Goal: Complete application form: Complete application form

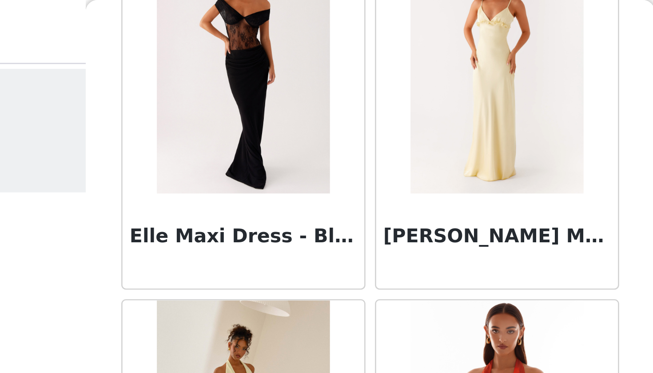
scroll to position [16683, 0]
click at [247, 58] on img at bounding box center [279, 28] width 64 height 89
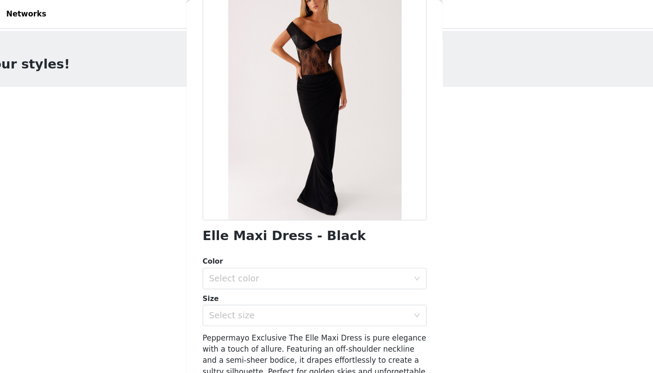
scroll to position [65, 0]
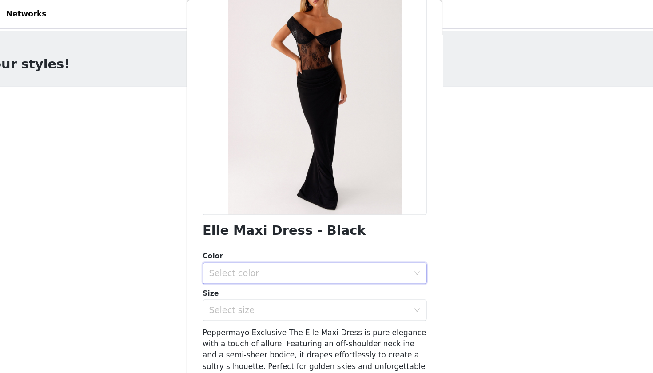
click at [275, 231] on div "Select color" at bounding box center [324, 227] width 170 height 17
click at [251, 246] on li "Black" at bounding box center [326, 246] width 187 height 14
click at [246, 256] on div "Select size" at bounding box center [322, 258] width 166 height 9
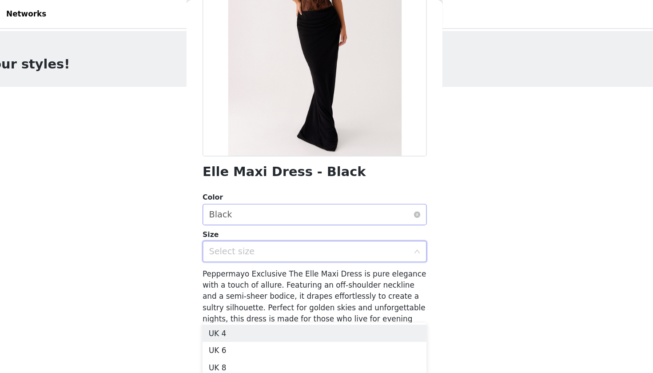
scroll to position [114, 0]
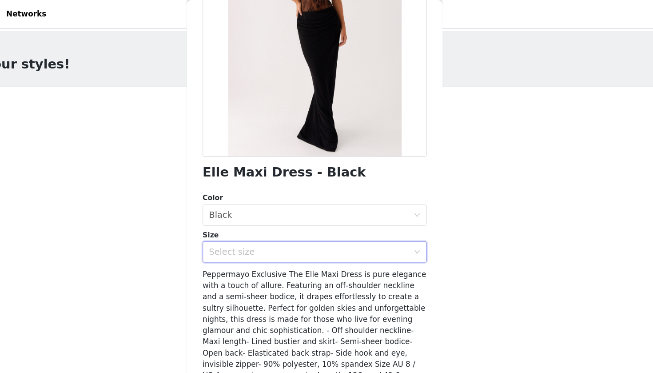
click at [239, 213] on div "Select size" at bounding box center [322, 209] width 166 height 9
click at [239, 206] on div "Select size" at bounding box center [322, 209] width 166 height 9
click at [239, 208] on div "Select size" at bounding box center [322, 209] width 166 height 9
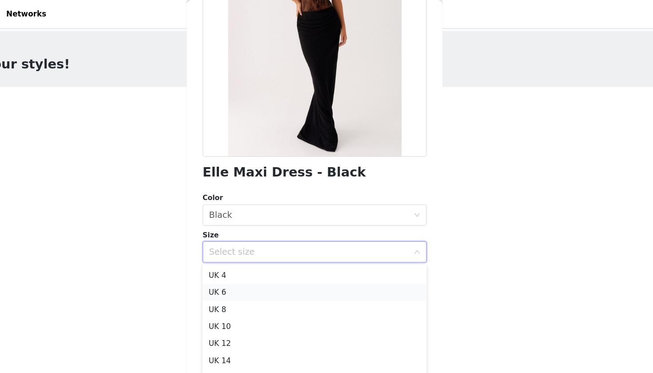
click at [233, 243] on li "UK 6" at bounding box center [326, 243] width 187 height 14
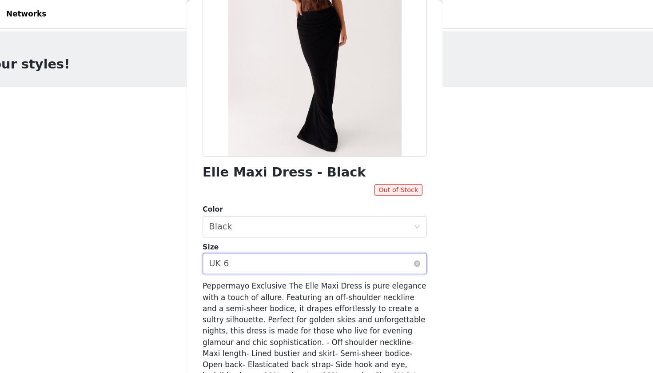
click at [246, 219] on div "Select size UK 6" at bounding box center [324, 219] width 170 height 17
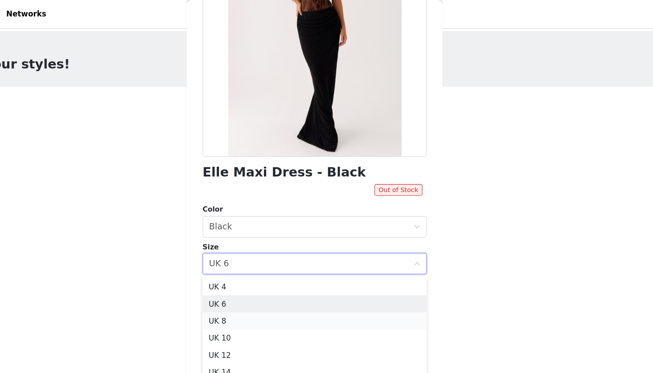
click at [233, 265] on li "UK 8" at bounding box center [326, 267] width 187 height 14
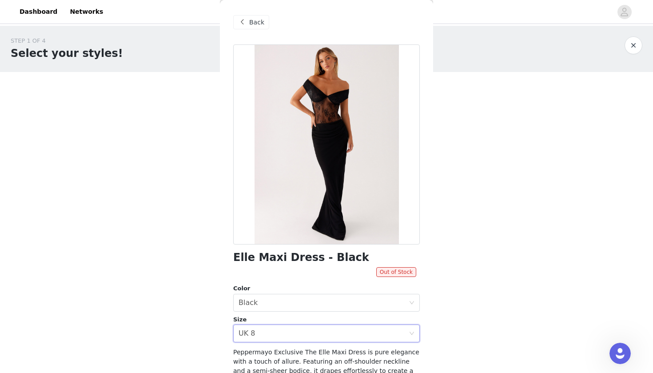
scroll to position [0, 0]
click at [252, 22] on span "Back" at bounding box center [256, 22] width 15 height 9
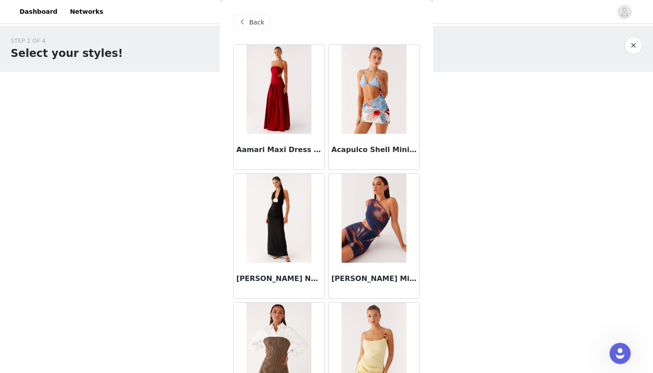
click at [246, 25] on span at bounding box center [242, 22] width 11 height 11
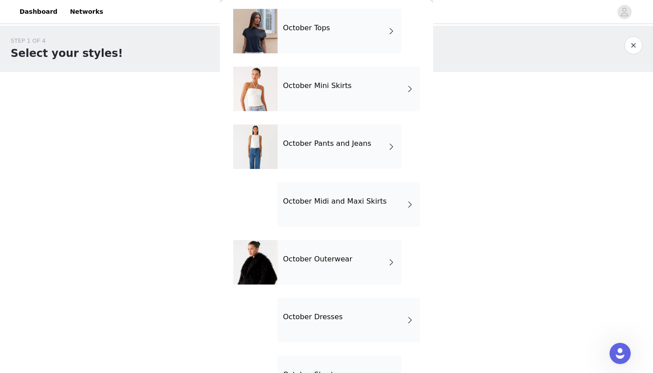
scroll to position [37, 0]
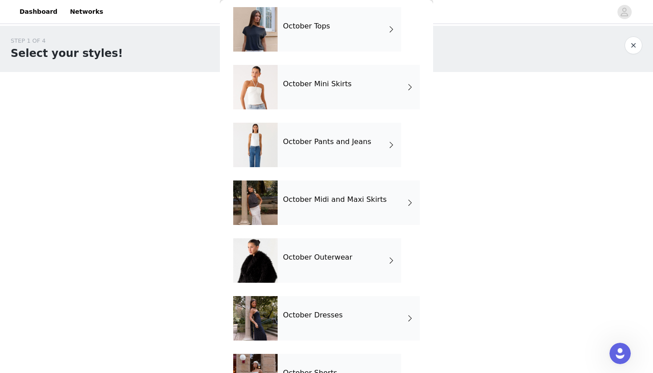
click at [326, 314] on h4 "October Dresses" at bounding box center [313, 315] width 60 height 8
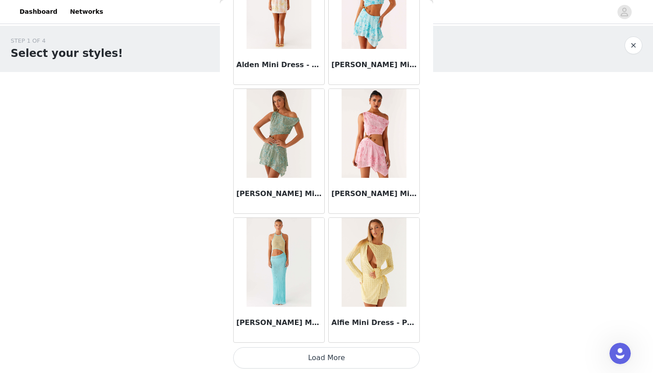
scroll to position [0, 0]
click at [319, 357] on button "Load More" at bounding box center [326, 357] width 187 height 21
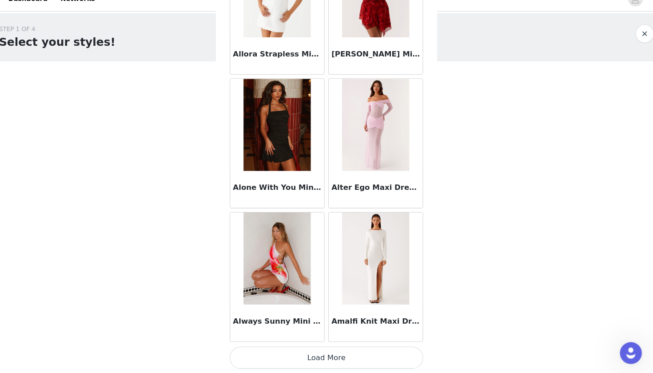
click at [318, 347] on button "Load More" at bounding box center [326, 357] width 187 height 21
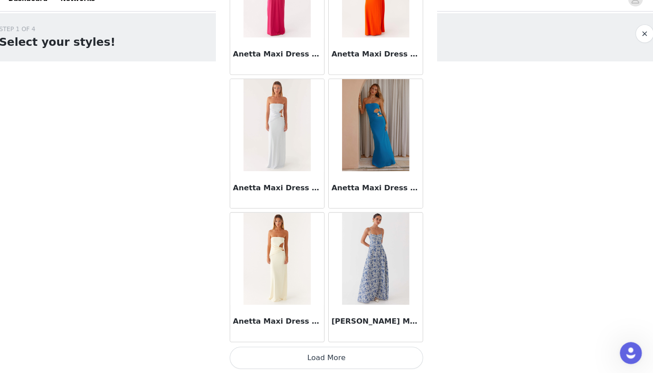
click at [308, 350] on button "Load More" at bounding box center [326, 357] width 187 height 21
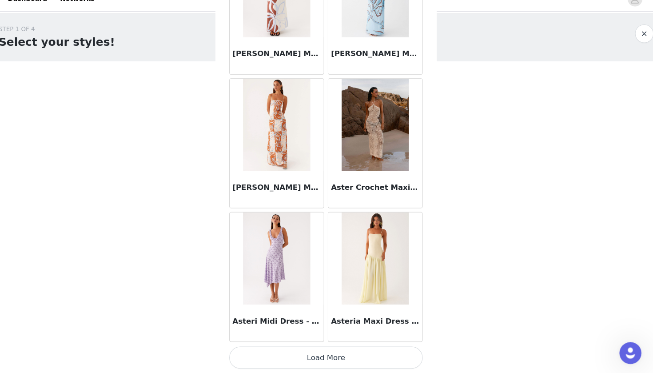
click at [320, 347] on button "Load More" at bounding box center [326, 357] width 187 height 21
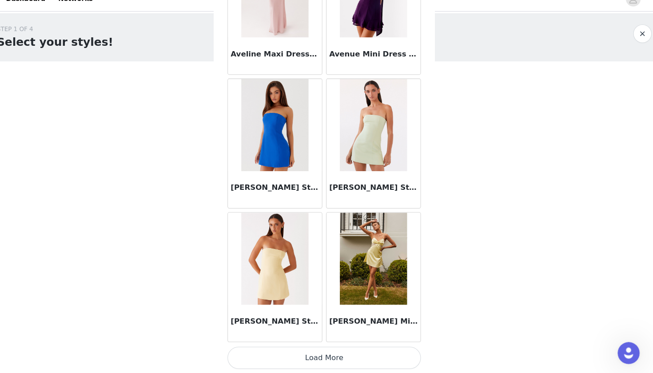
click at [316, 347] on button "Load More" at bounding box center [326, 357] width 187 height 21
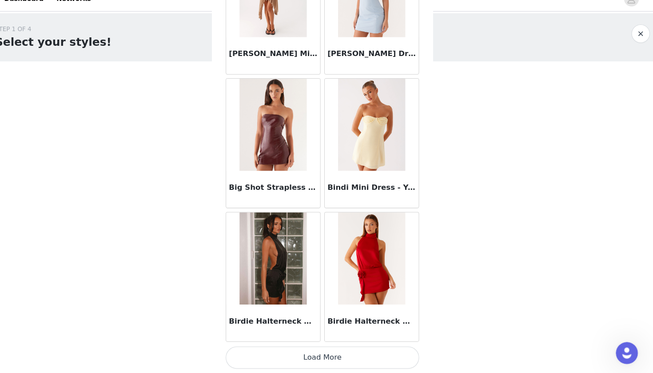
click at [306, 347] on button "Load More" at bounding box center [326, 357] width 187 height 21
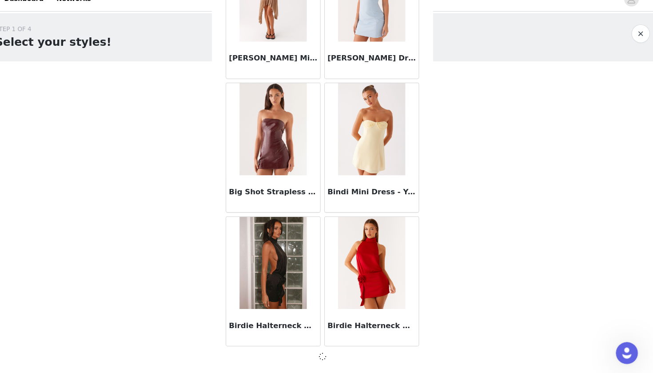
scroll to position [7426, 0]
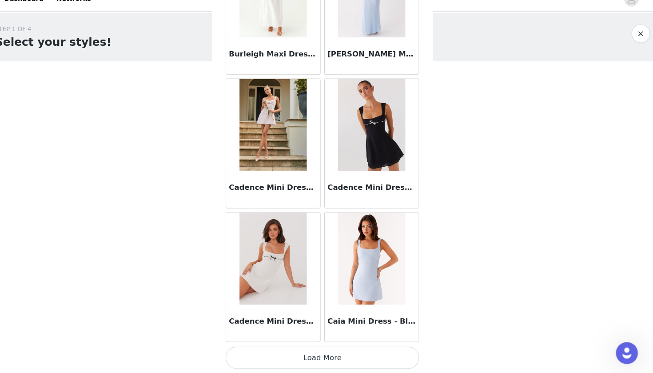
click at [293, 347] on button "Load More" at bounding box center [326, 357] width 187 height 21
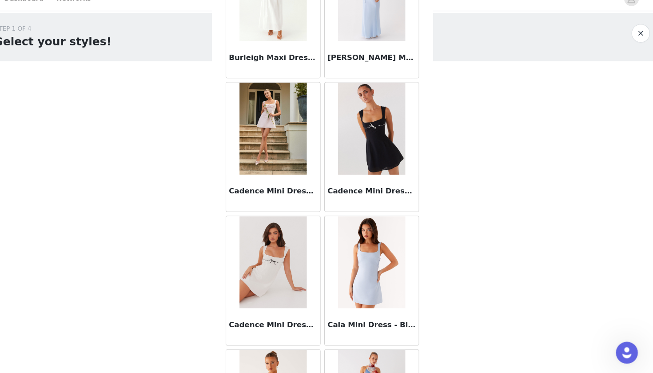
scroll to position [0, 0]
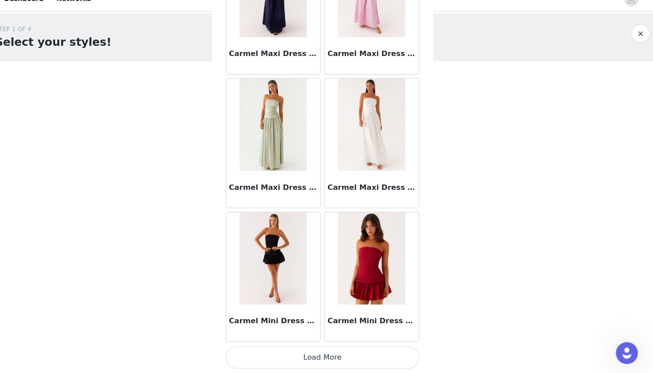
click at [274, 349] on button "Load More" at bounding box center [326, 357] width 187 height 21
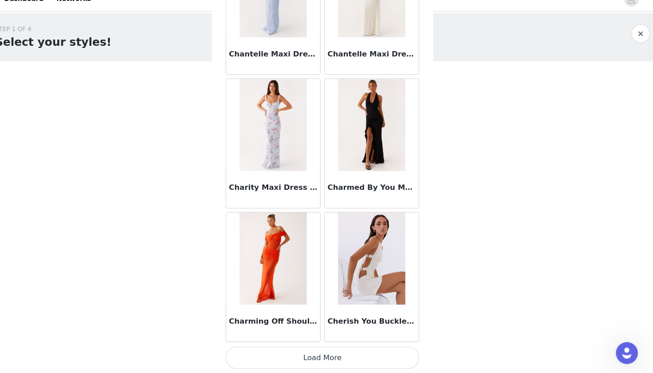
click at [280, 347] on button "Load More" at bounding box center [326, 357] width 187 height 21
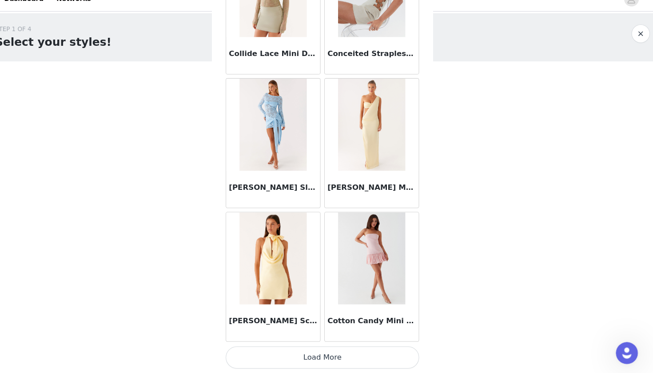
click at [283, 347] on button "Load More" at bounding box center [326, 357] width 187 height 21
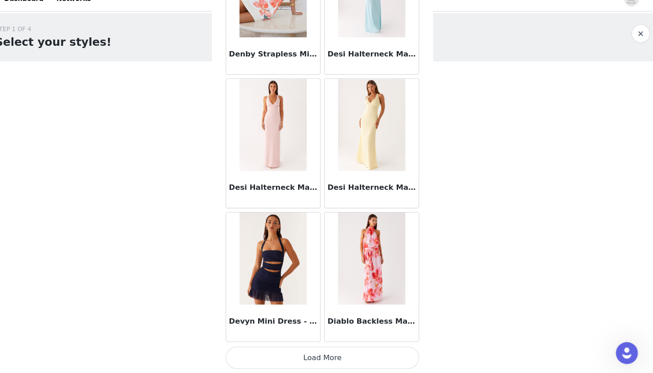
click at [289, 347] on button "Load More" at bounding box center [326, 357] width 187 height 21
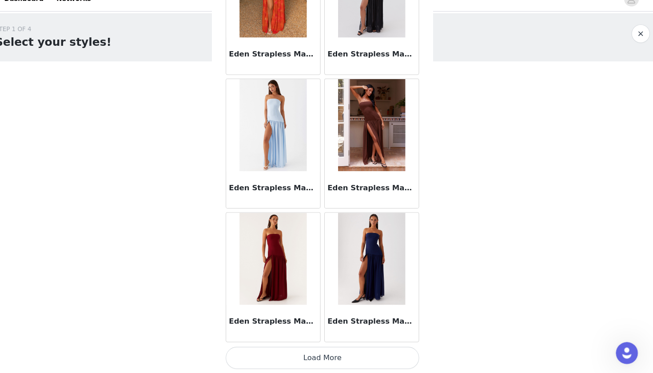
scroll to position [15161, 0]
click at [283, 347] on button "Load More" at bounding box center [326, 357] width 187 height 21
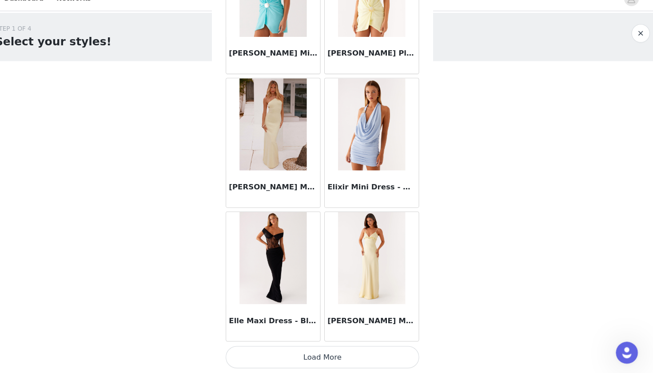
scroll to position [0, 0]
click at [285, 347] on button "Load More" at bounding box center [326, 357] width 187 height 21
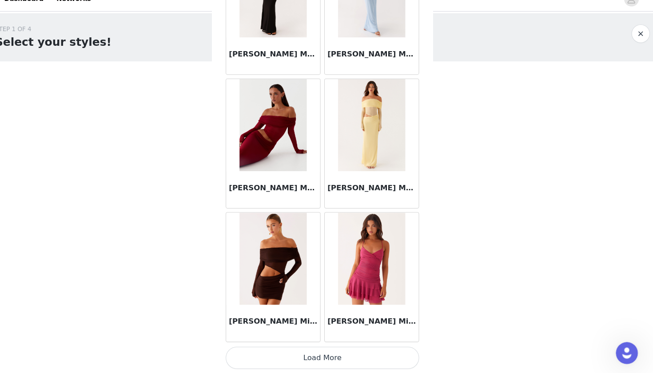
click at [296, 347] on button "Load More" at bounding box center [326, 357] width 187 height 21
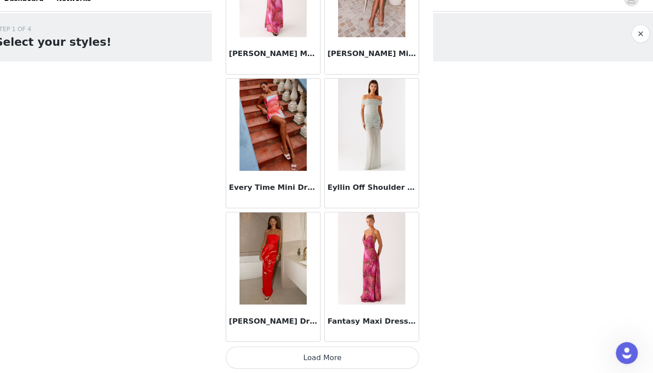
click at [277, 347] on button "Load More" at bounding box center [326, 357] width 187 height 21
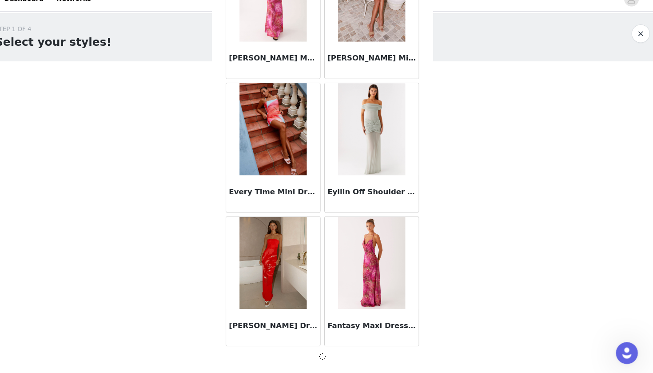
scroll to position [4, 0]
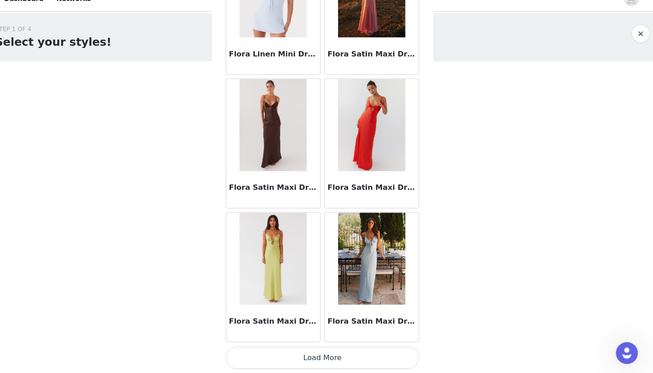
click at [287, 347] on button "Load More" at bounding box center [326, 357] width 187 height 21
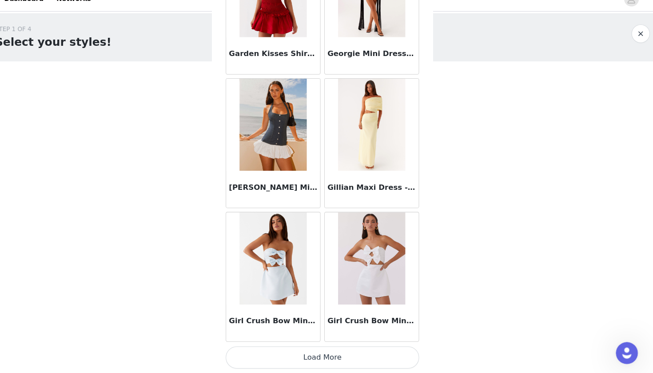
click at [287, 347] on button "Load More" at bounding box center [326, 357] width 187 height 21
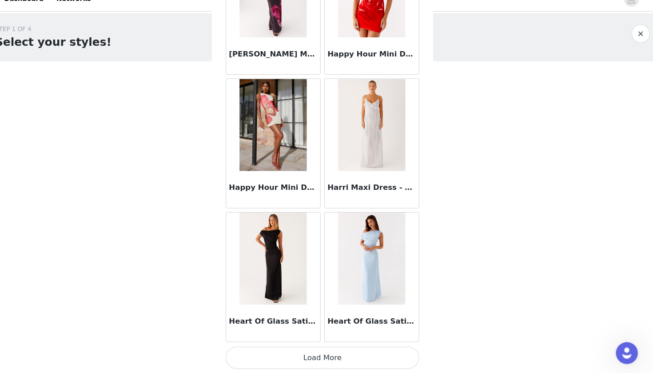
click at [290, 347] on button "Load More" at bounding box center [326, 357] width 187 height 21
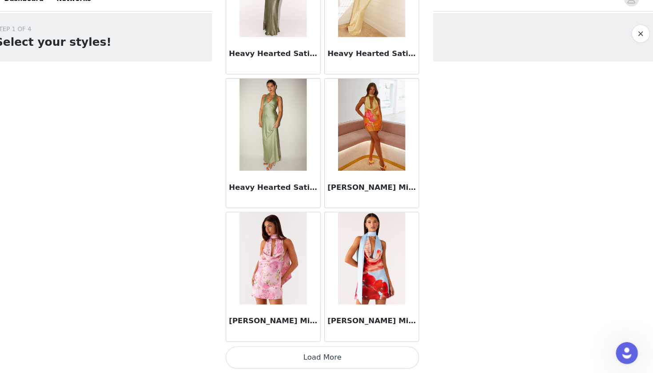
click at [293, 347] on button "Load More" at bounding box center [326, 357] width 187 height 21
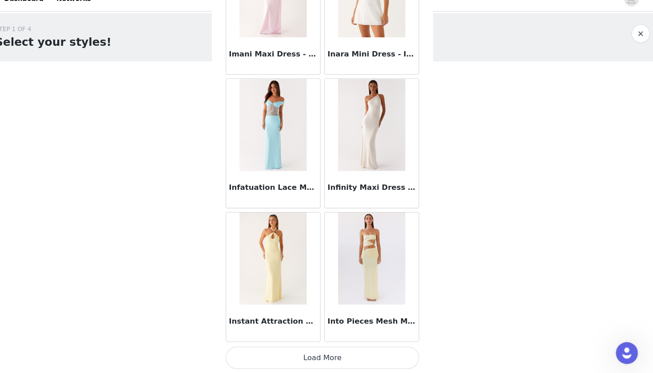
click at [283, 347] on button "Load More" at bounding box center [326, 357] width 187 height 21
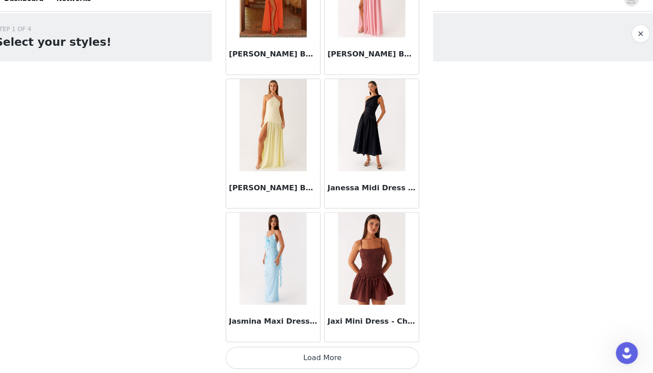
click at [288, 348] on button "Load More" at bounding box center [326, 357] width 187 height 21
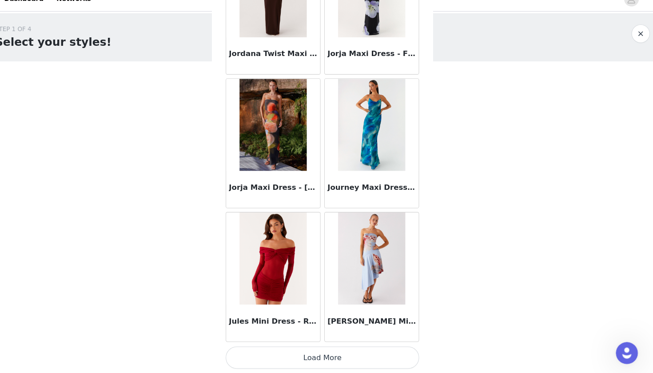
click at [285, 347] on button "Load More" at bounding box center [326, 357] width 187 height 21
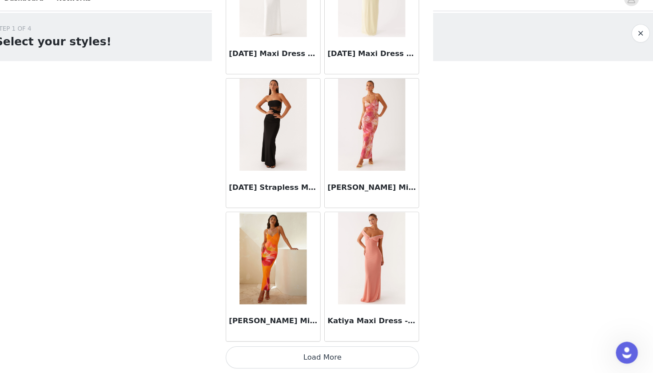
scroll to position [0, 0]
click at [299, 347] on button "Load More" at bounding box center [326, 357] width 187 height 21
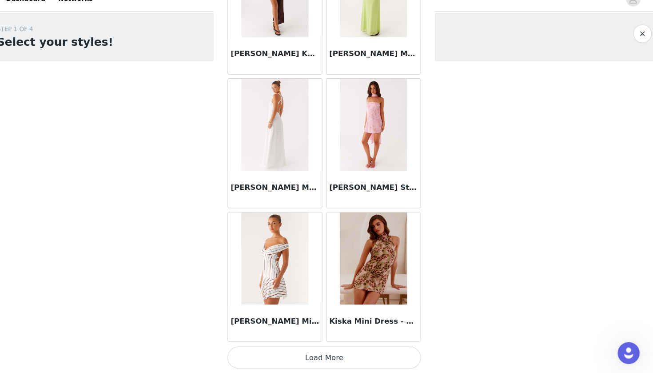
click at [307, 347] on button "Load More" at bounding box center [326, 357] width 187 height 21
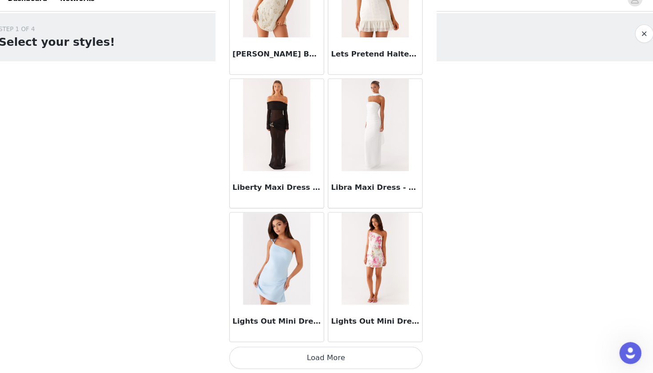
click at [327, 347] on button "Load More" at bounding box center [326, 357] width 187 height 21
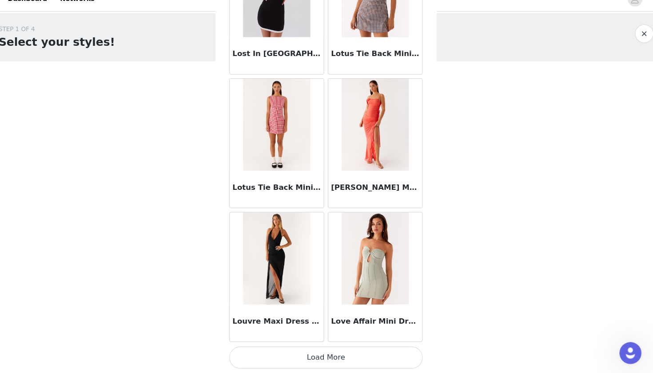
scroll to position [33200, 0]
click at [316, 347] on button "Load More" at bounding box center [326, 357] width 187 height 21
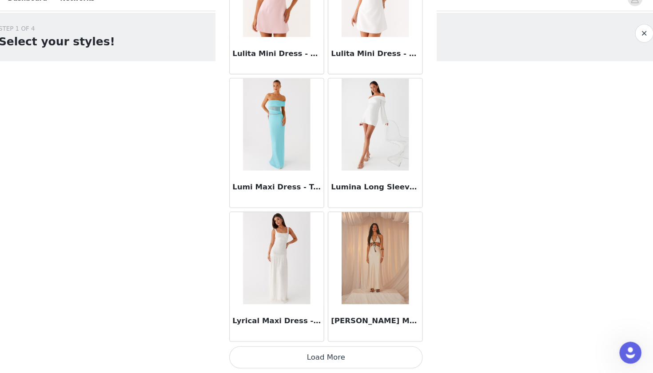
scroll to position [0, 0]
click at [325, 347] on button "Load More" at bounding box center [326, 357] width 187 height 21
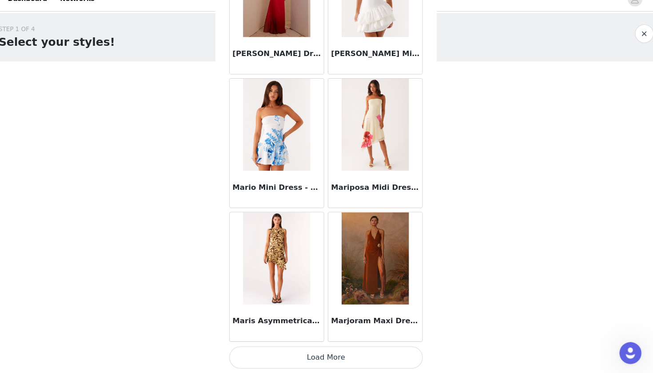
click at [336, 347] on button "Load More" at bounding box center [326, 357] width 187 height 21
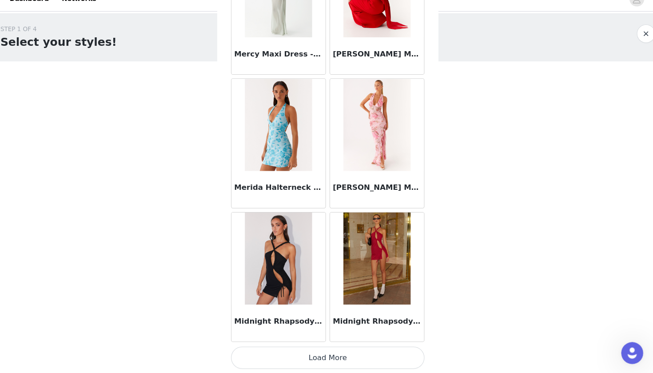
click at [326, 347] on button "Load More" at bounding box center [326, 357] width 187 height 21
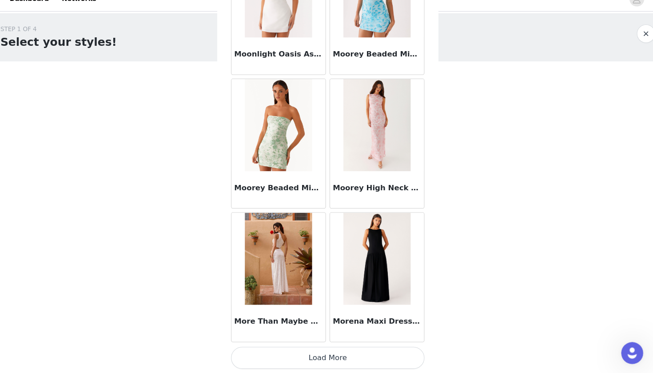
click at [326, 347] on button "Load More" at bounding box center [326, 357] width 187 height 21
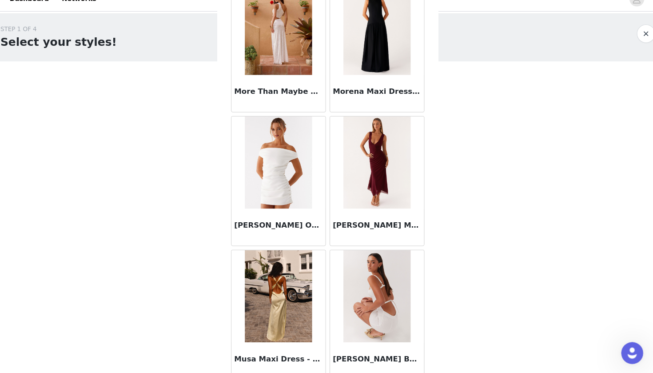
click at [371, 172] on img at bounding box center [374, 169] width 64 height 89
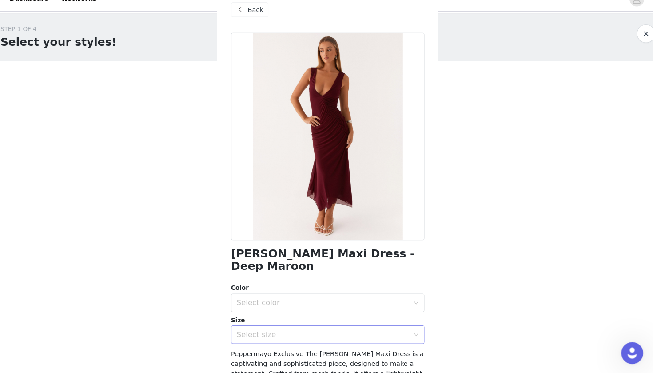
click at [268, 331] on div "Select size" at bounding box center [322, 335] width 166 height 9
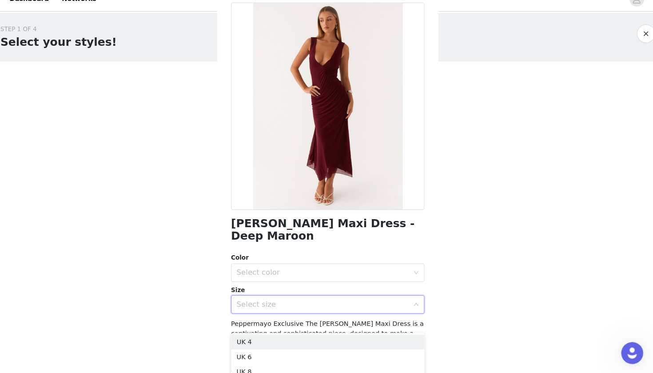
scroll to position [34, 0]
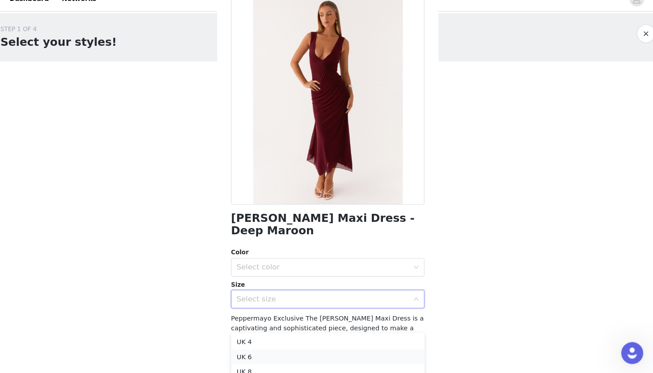
click at [242, 350] on li "UK 6" at bounding box center [326, 357] width 187 height 14
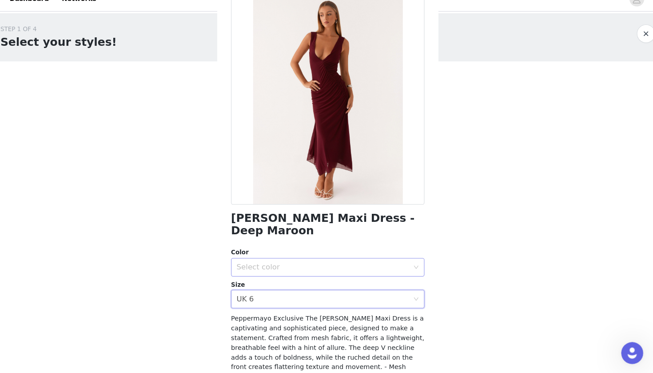
click at [263, 266] on div "Select color" at bounding box center [322, 270] width 166 height 9
click at [264, 271] on li "Deep Maroon" at bounding box center [326, 278] width 187 height 14
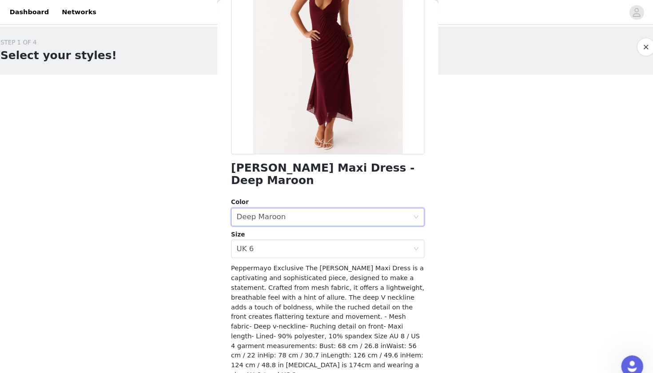
scroll to position [95, 0]
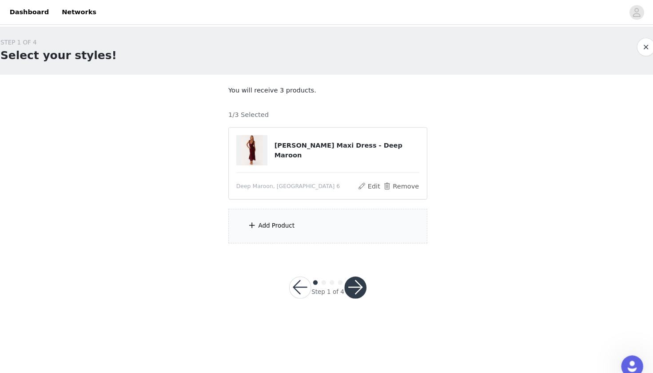
click at [282, 215] on div "Add Product" at bounding box center [276, 217] width 35 height 9
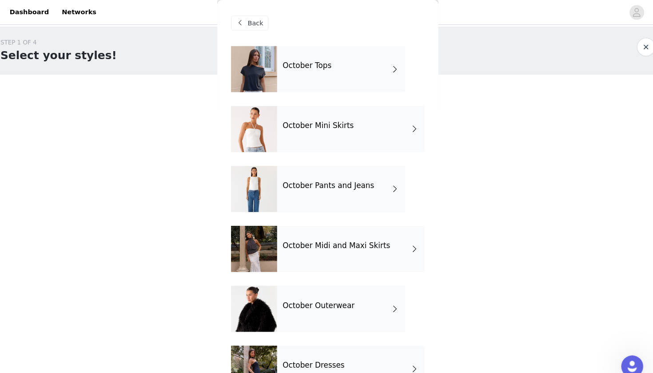
click at [334, 296] on h4 "October Outerwear" at bounding box center [317, 295] width 69 height 8
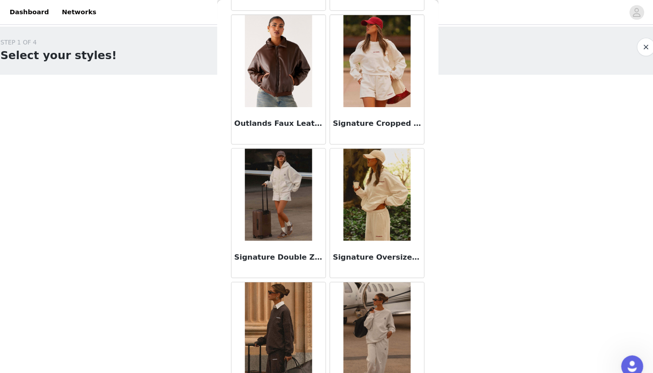
click at [278, 248] on h3 "Signature Double Zip Up Hoodie - Grey" at bounding box center [278, 248] width 85 height 11
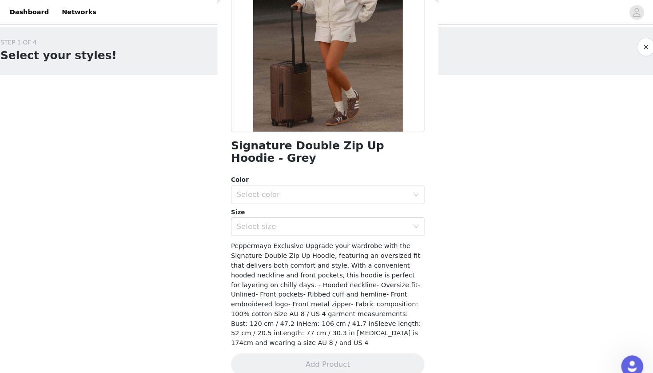
scroll to position [107, 0]
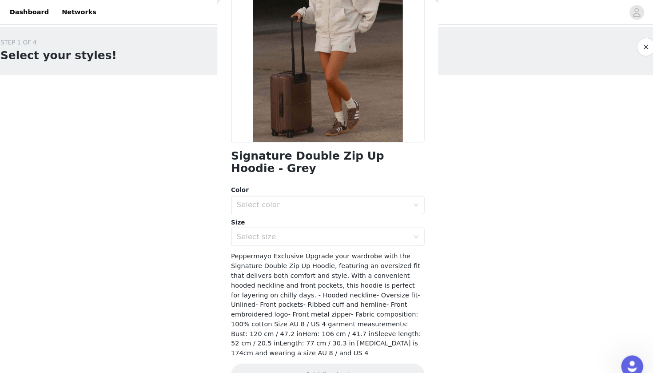
click at [311, 219] on div "Size Select size" at bounding box center [326, 224] width 187 height 28
click at [311, 226] on div "Select size" at bounding box center [322, 228] width 166 height 9
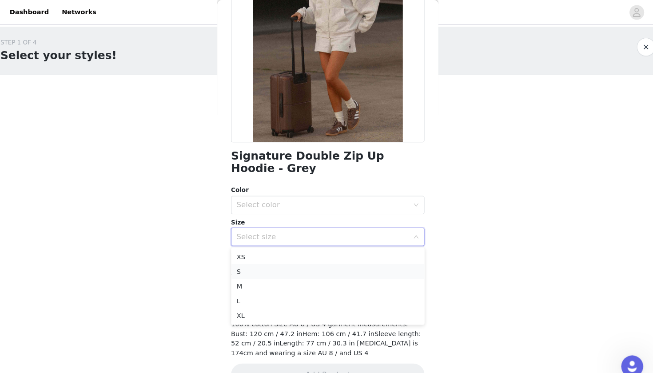
click at [264, 263] on li "S" at bounding box center [326, 262] width 187 height 14
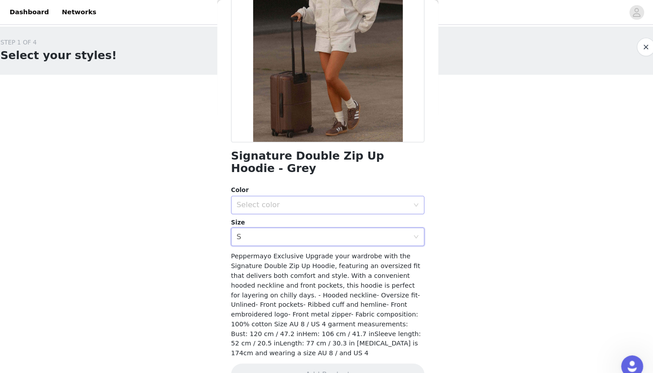
click at [279, 197] on div "Select color" at bounding box center [322, 197] width 166 height 9
click at [261, 244] on span "Peppermayo Exclusive Upgrade your wardrobe with the Signature Double Zip Up Hoo…" at bounding box center [324, 293] width 183 height 100
click at [260, 227] on div "Select size S" at bounding box center [324, 228] width 170 height 17
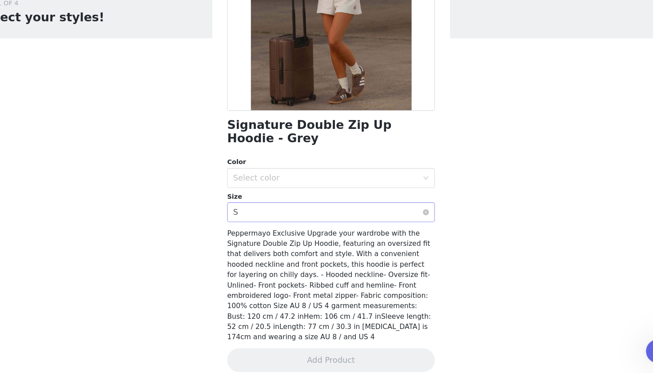
scroll to position [0, 0]
click at [295, 193] on div "Select color" at bounding box center [322, 197] width 166 height 9
click at [274, 210] on li "Grey" at bounding box center [326, 217] width 187 height 14
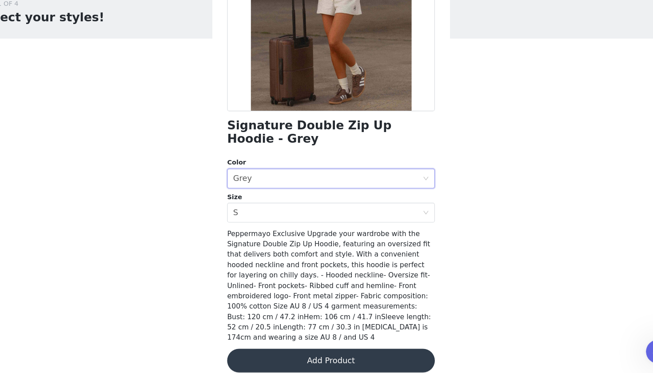
click at [316, 351] on button "Add Product" at bounding box center [326, 361] width 187 height 21
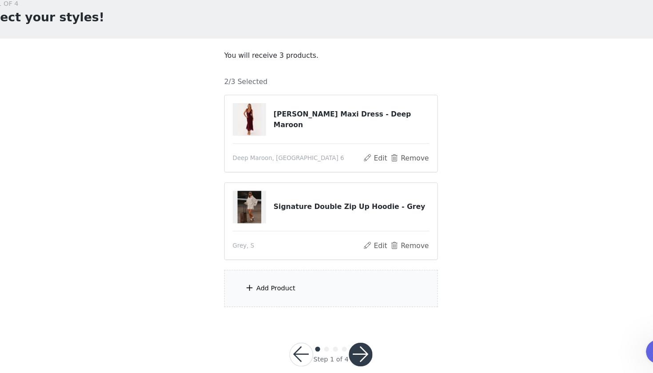
click at [263, 292] on div "Add Product" at bounding box center [276, 296] width 35 height 9
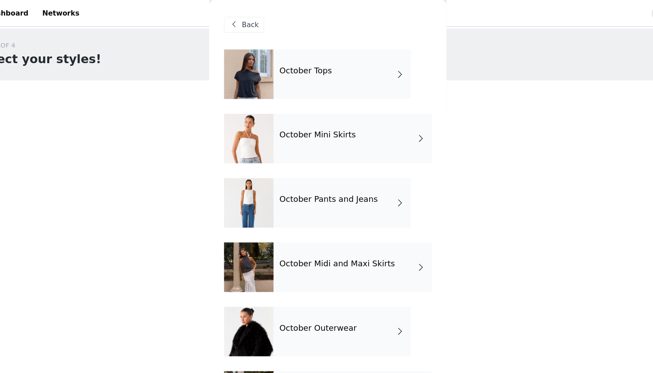
click at [344, 182] on div "October Pants and Jeans" at bounding box center [340, 182] width 124 height 44
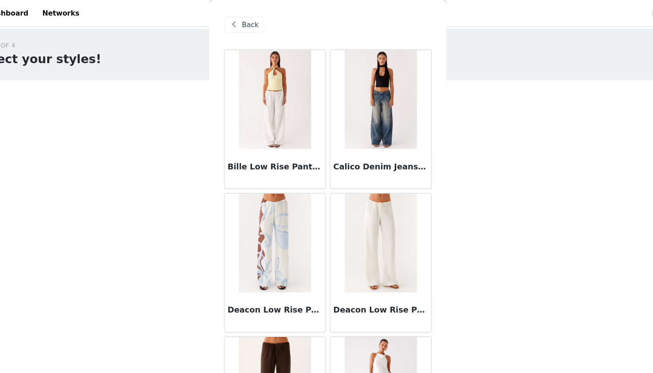
click at [249, 24] on span "Back" at bounding box center [256, 22] width 15 height 9
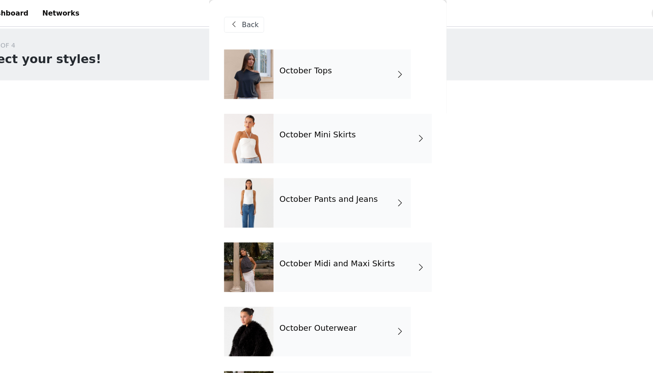
click at [340, 69] on div "October Tops" at bounding box center [340, 66] width 124 height 44
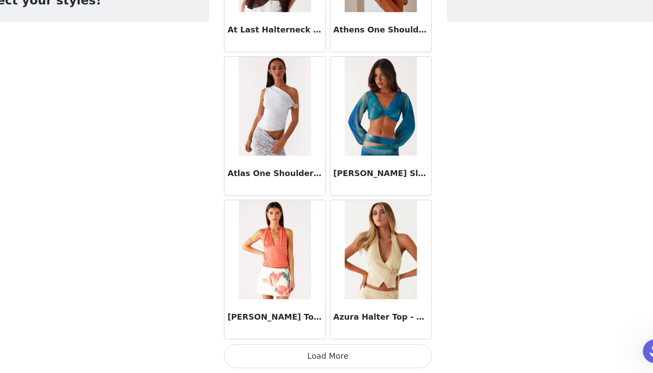
scroll to position [15, 0]
click at [310, 347] on button "Load More" at bounding box center [326, 357] width 187 height 21
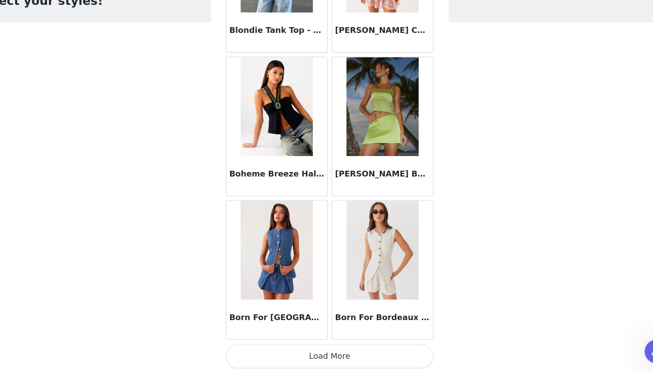
click at [301, 347] on button "Load More" at bounding box center [326, 357] width 187 height 21
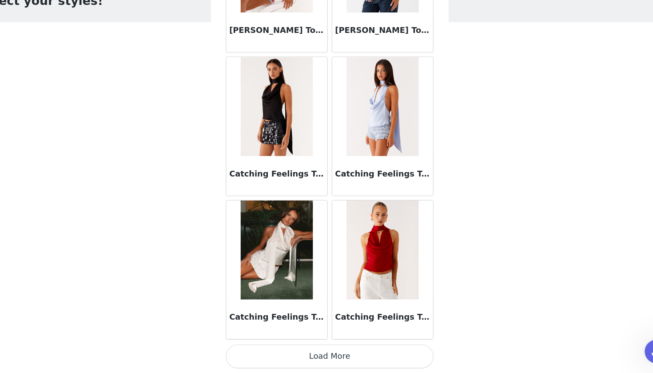
click at [301, 347] on button "Load More" at bounding box center [326, 357] width 187 height 21
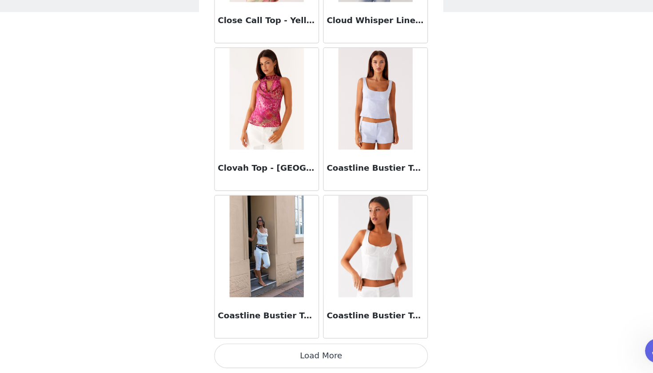
click at [282, 347] on button "Load More" at bounding box center [326, 357] width 187 height 21
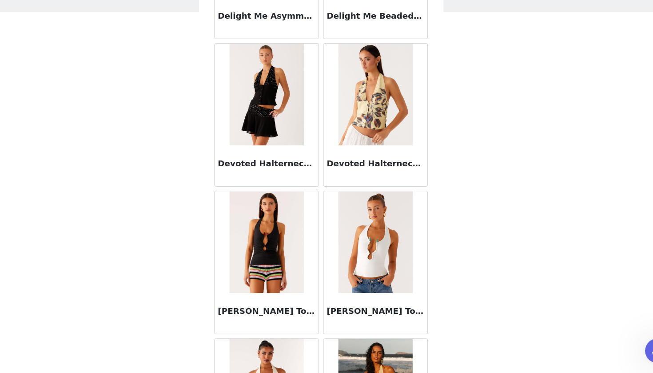
scroll to position [6017, 0]
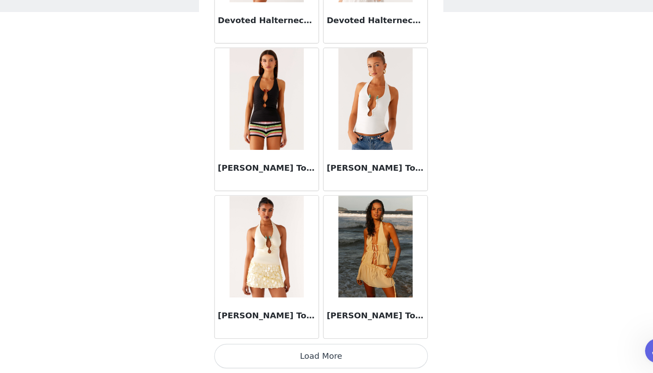
click at [281, 347] on button "Load More" at bounding box center [326, 357] width 187 height 21
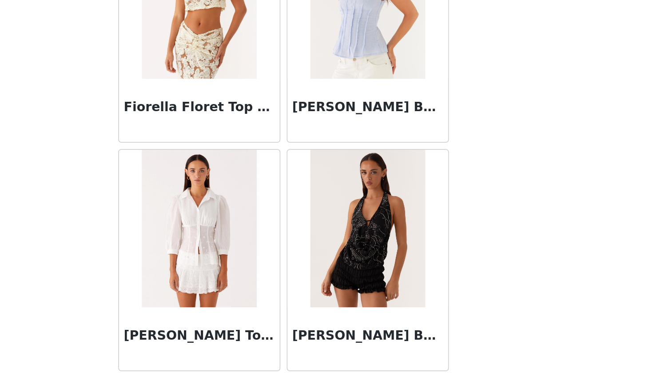
scroll to position [7430, 0]
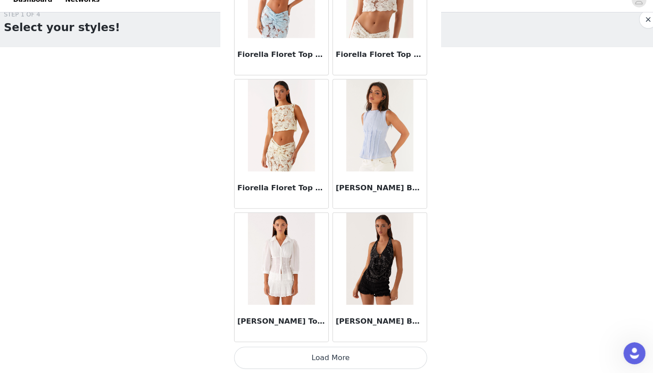
click at [327, 347] on button "Load More" at bounding box center [326, 357] width 187 height 21
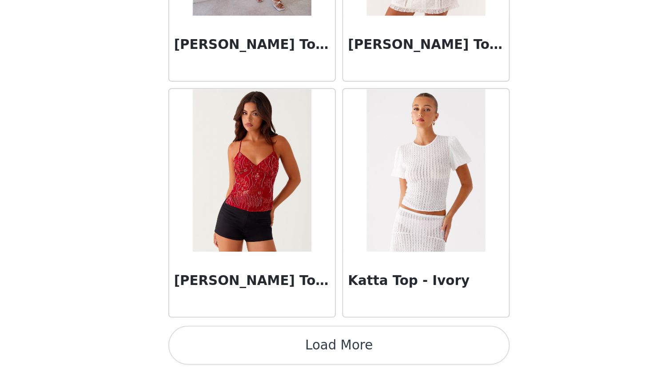
scroll to position [15, 0]
click at [233, 347] on button "Load More" at bounding box center [326, 357] width 187 height 21
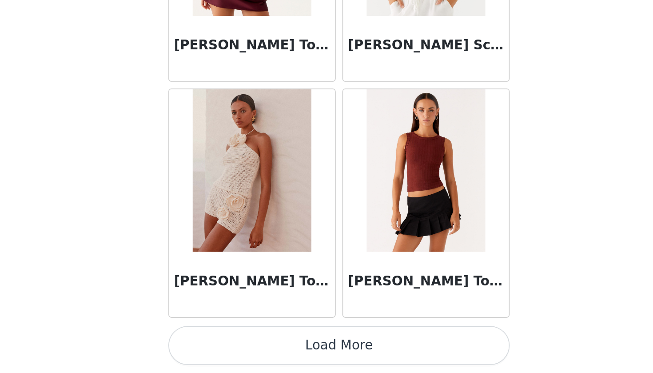
click at [233, 347] on button "Load More" at bounding box center [326, 357] width 187 height 21
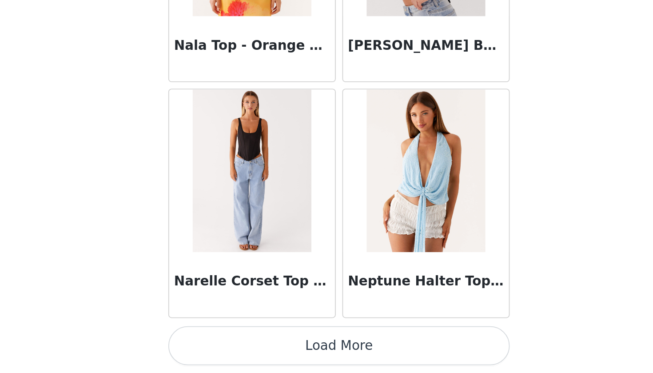
scroll to position [11295, 0]
click at [233, 347] on button "Load More" at bounding box center [326, 357] width 187 height 21
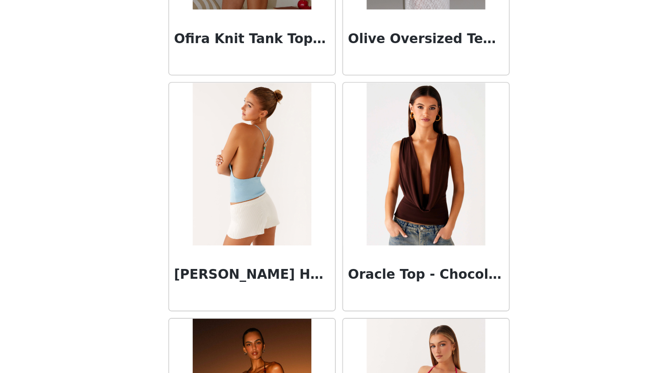
scroll to position [12073, 0]
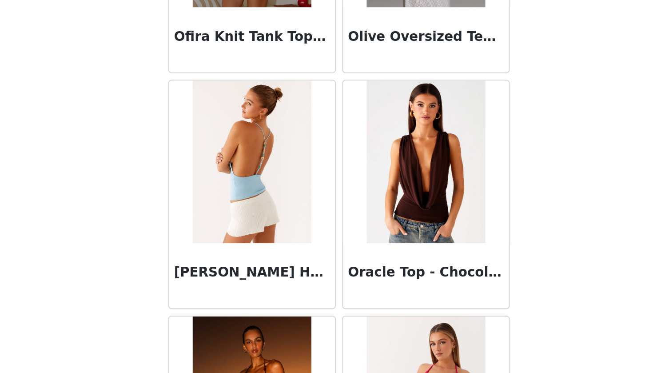
click at [342, 213] on img at bounding box center [374, 257] width 65 height 89
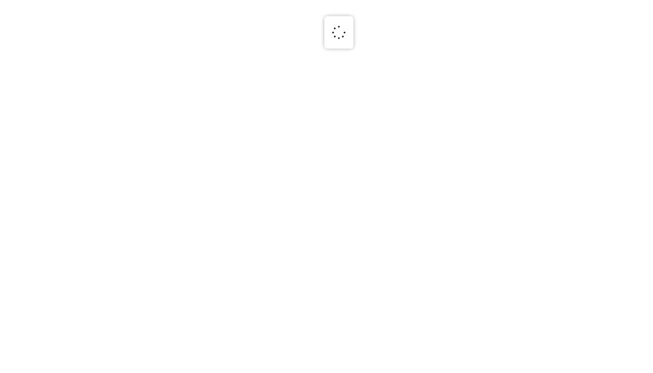
scroll to position [0, 0]
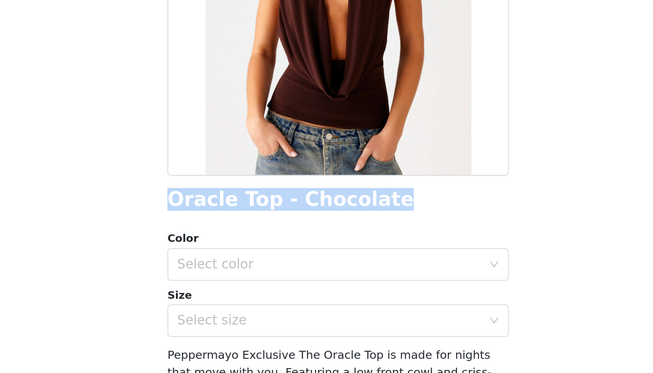
drag, startPoint x: 93, startPoint y: 108, endPoint x: 208, endPoint y: 110, distance: 115.1
click at [233, 251] on div "Oracle Top - Chocolate" at bounding box center [326, 257] width 187 height 12
copy h1 "Oracle Top - Chocolate"
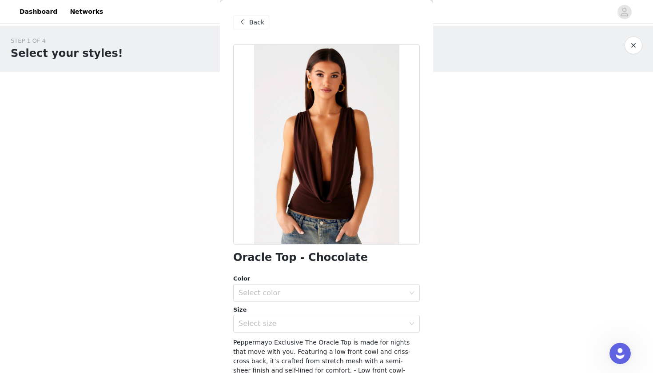
click at [249, 24] on span "Back" at bounding box center [256, 22] width 15 height 9
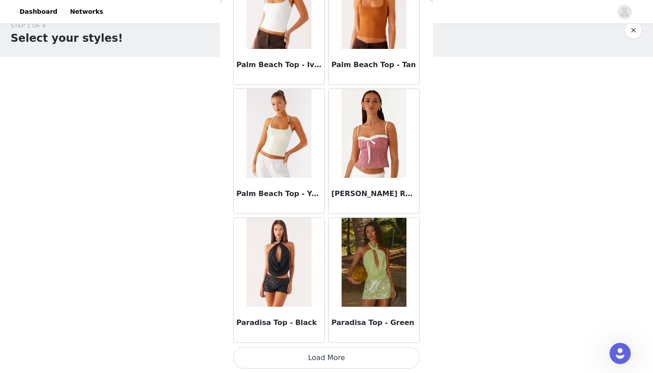
scroll to position [15, 0]
click at [307, 357] on button "Load More" at bounding box center [326, 357] width 187 height 21
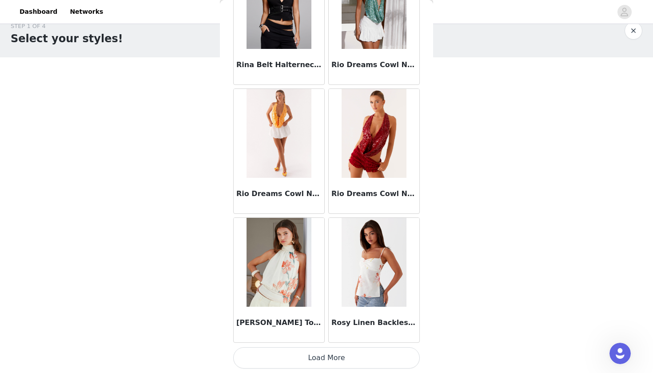
click at [354, 362] on button "Load More" at bounding box center [326, 357] width 187 height 21
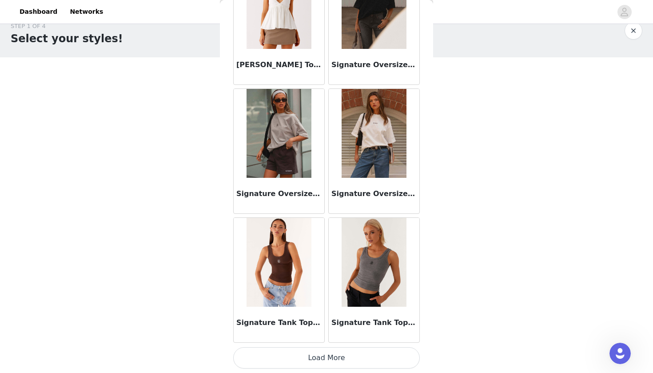
click at [308, 354] on button "Load More" at bounding box center [326, 357] width 187 height 21
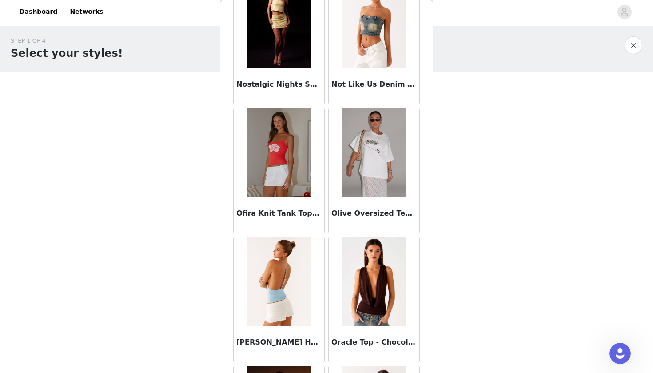
scroll to position [12046, 0]
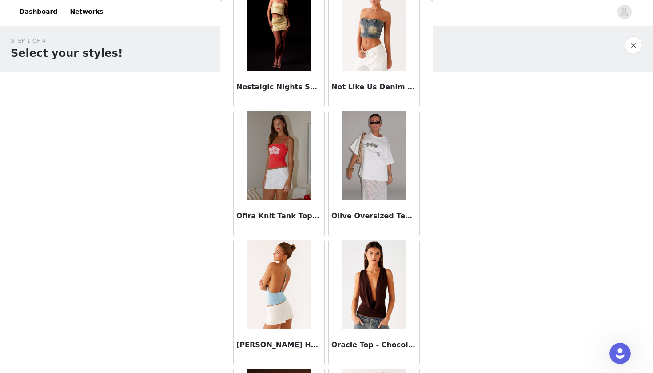
click at [355, 310] on img at bounding box center [374, 284] width 65 height 89
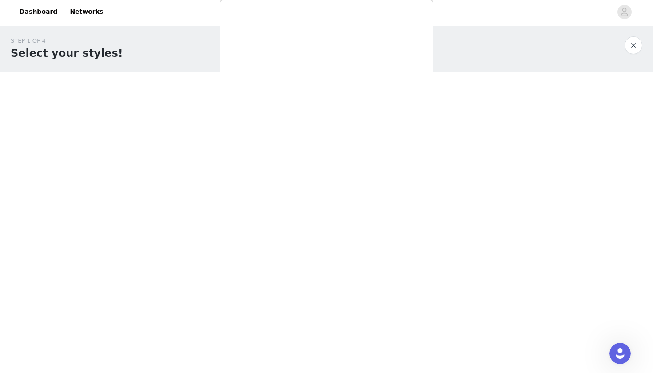
scroll to position [76, 0]
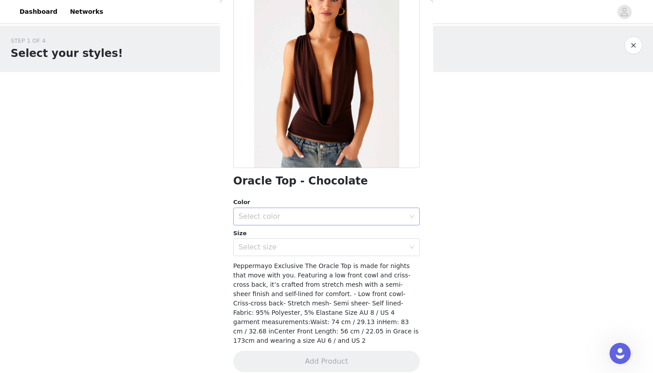
click at [286, 216] on div "Select color" at bounding box center [322, 216] width 166 height 9
click at [517, 190] on div "STEP 1 OF 4 Select your styles! You will receive 3 products. 2/3 Selected [PERS…" at bounding box center [326, 175] width 653 height 298
click at [291, 257] on div "Oracle Top - Chocolate Color Select color Size Select size Peppermayo Exclusive…" at bounding box center [326, 175] width 187 height 415
click at [292, 248] on div "Select size" at bounding box center [322, 247] width 166 height 9
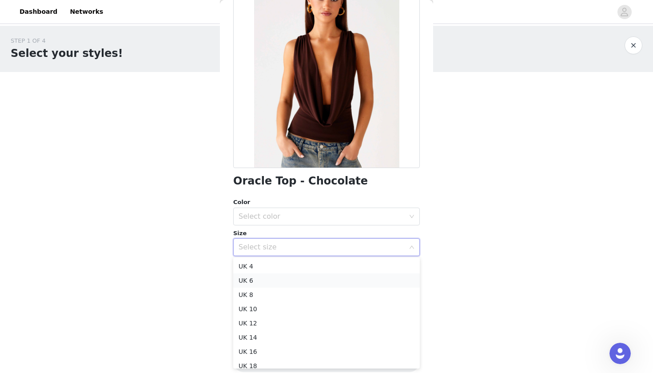
click at [263, 279] on li "UK 6" at bounding box center [326, 280] width 187 height 14
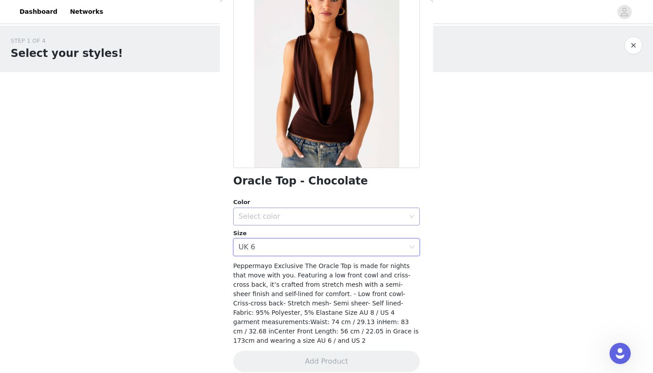
click at [311, 214] on div "Select color" at bounding box center [322, 216] width 166 height 9
click at [305, 229] on li "Chocolate" at bounding box center [326, 235] width 187 height 14
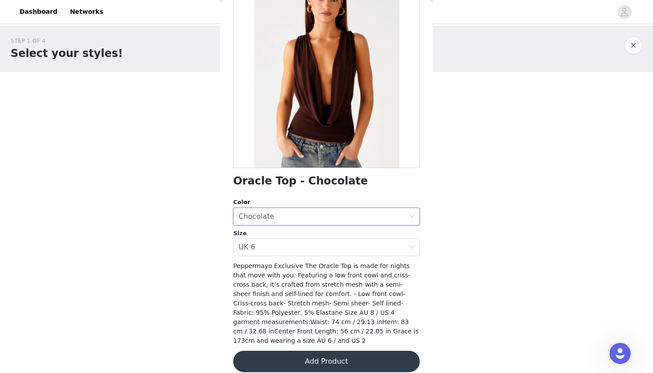
click at [301, 355] on button "Add Product" at bounding box center [326, 361] width 187 height 21
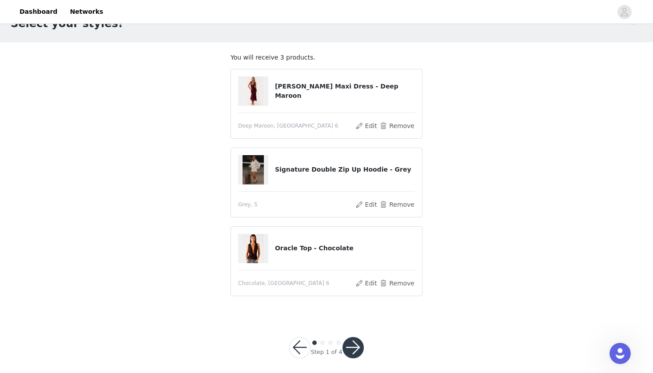
scroll to position [30, 0]
click at [359, 349] on button "button" at bounding box center [353, 346] width 21 height 21
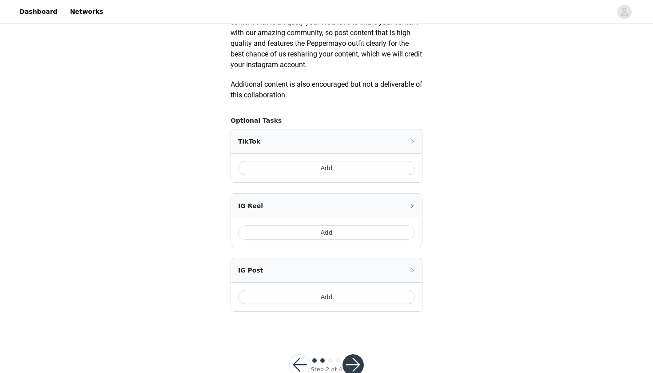
scroll to position [475, 0]
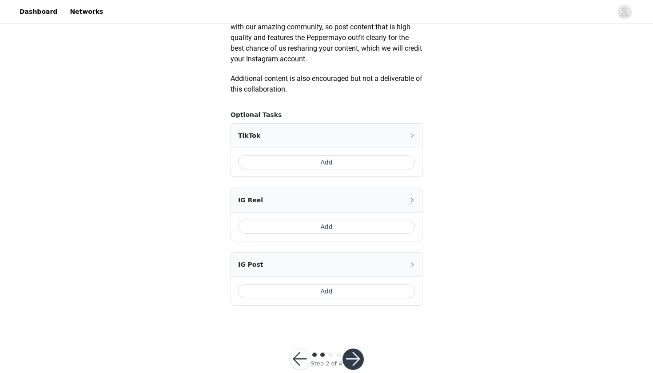
click at [345, 160] on button "Add" at bounding box center [326, 162] width 177 height 14
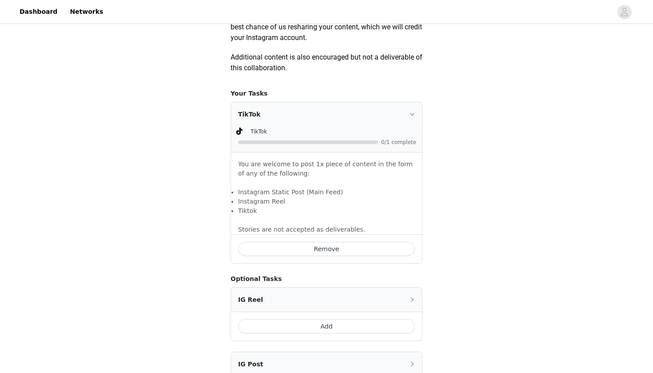
scroll to position [496, 0]
click at [391, 115] on div "TikTok" at bounding box center [326, 114] width 191 height 24
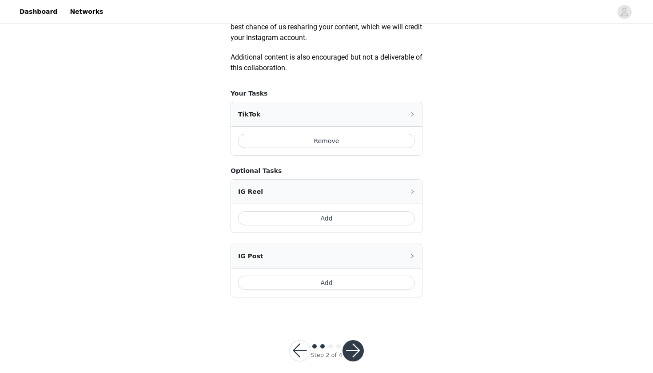
click at [339, 281] on button "Add" at bounding box center [326, 282] width 177 height 14
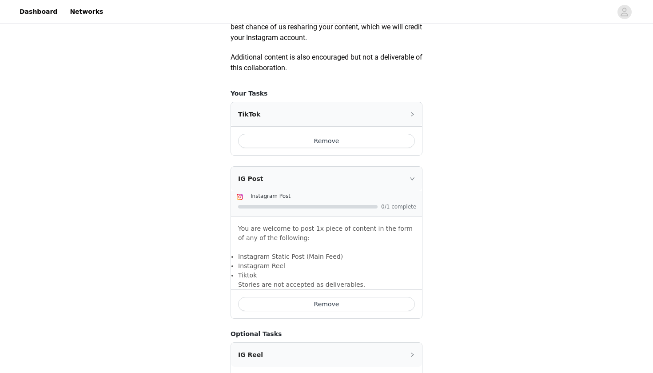
click at [410, 181] on div "IG Post" at bounding box center [326, 179] width 191 height 24
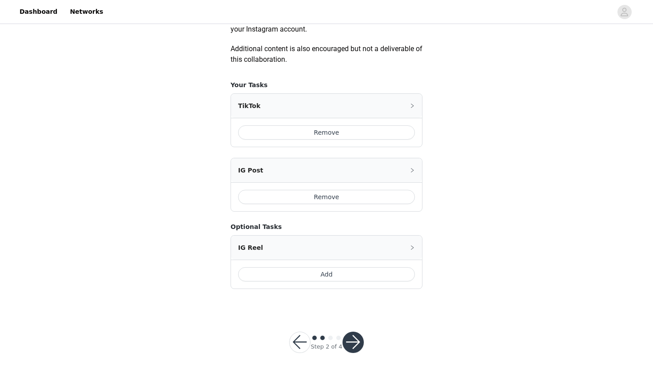
scroll to position [504, 0]
click at [355, 341] on button "button" at bounding box center [353, 342] width 21 height 21
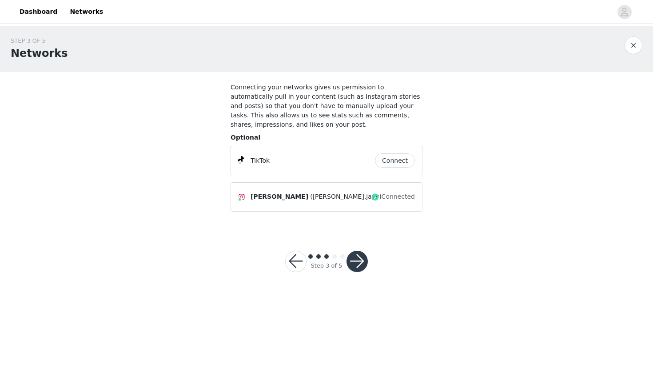
click at [387, 159] on button "Connect" at bounding box center [395, 160] width 40 height 14
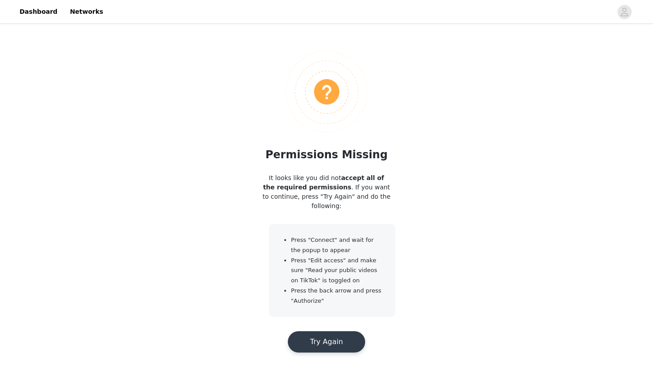
click at [332, 335] on button "Try Again" at bounding box center [326, 341] width 77 height 21
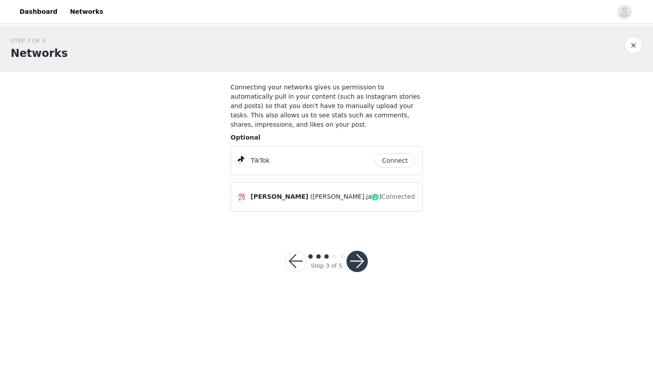
click at [385, 161] on button "Connect" at bounding box center [395, 160] width 40 height 14
click at [357, 255] on button "button" at bounding box center [357, 261] width 21 height 21
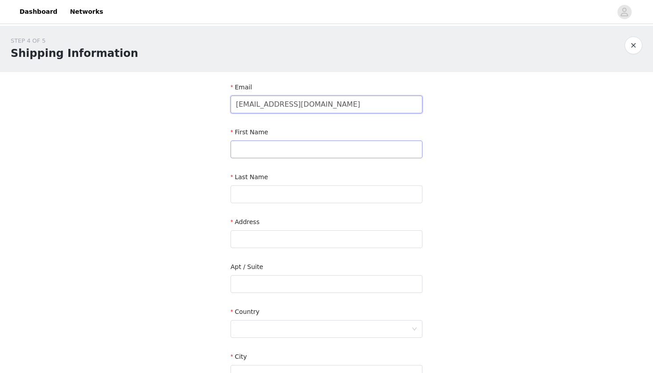
type input "[EMAIL_ADDRESS][DOMAIN_NAME]"
type input "[PERSON_NAME]"
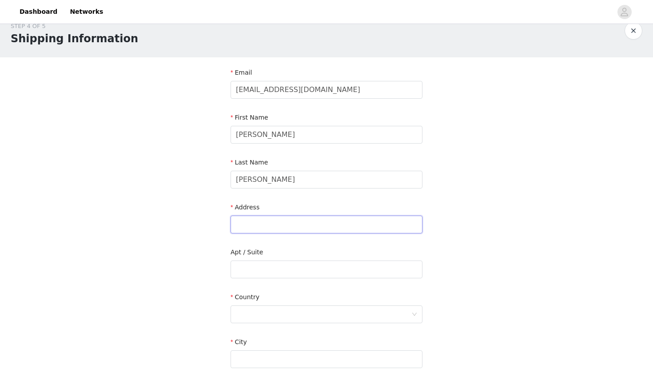
scroll to position [15, 0]
drag, startPoint x: 254, startPoint y: 182, endPoint x: 231, endPoint y: 182, distance: 23.5
click at [231, 182] on input "[PERSON_NAME]" at bounding box center [327, 179] width 192 height 18
type input "[PERSON_NAME]"
click at [356, 224] on input "text" at bounding box center [327, 224] width 192 height 18
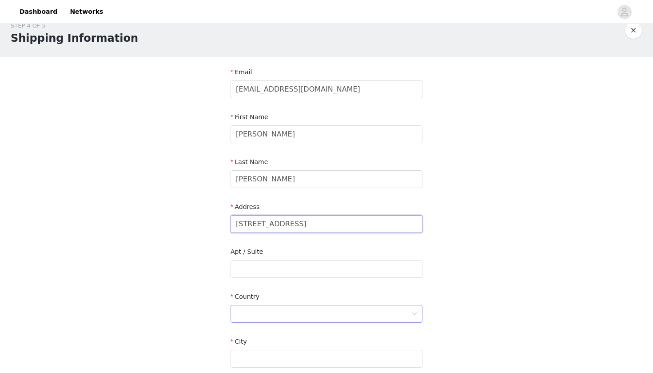
type input "[STREET_ADDRESS]"
click at [266, 318] on div at bounding box center [324, 313] width 176 height 17
click at [259, 361] on li "[GEOGRAPHIC_DATA]" at bounding box center [327, 361] width 192 height 14
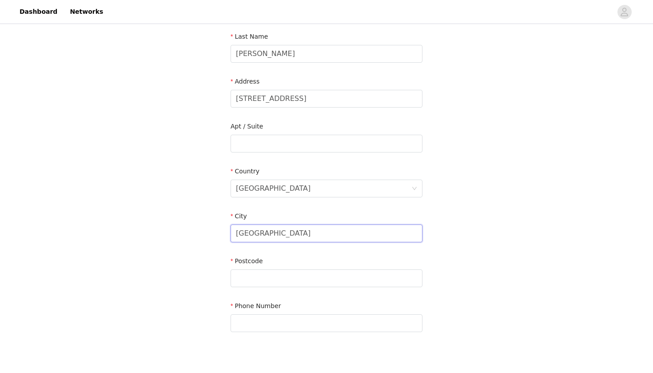
scroll to position [147, 0]
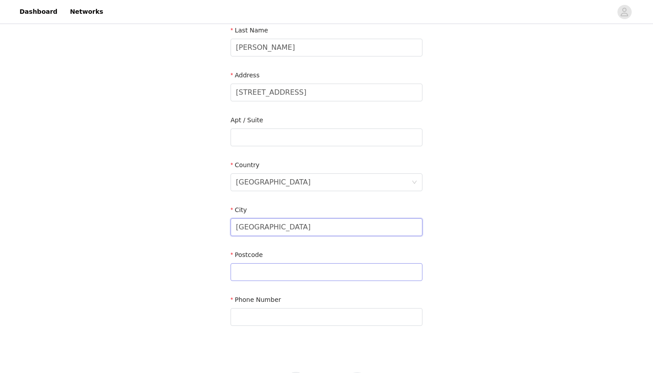
type input "[GEOGRAPHIC_DATA]"
type input "SE249DB"
click at [301, 325] on input "07975665204" at bounding box center [327, 317] width 192 height 18
type input "07975665204"
click at [379, 306] on div "Phone Number" at bounding box center [327, 301] width 192 height 13
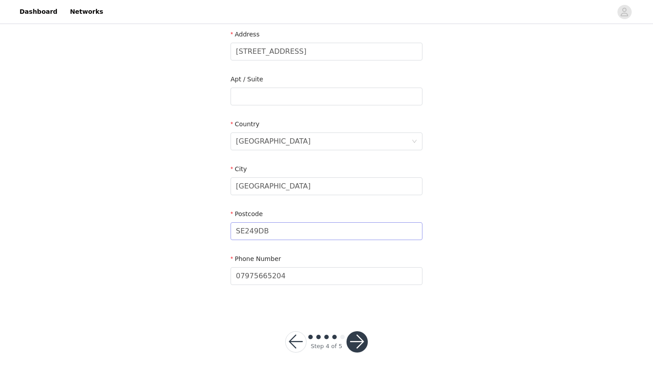
scroll to position [188, 0]
click at [357, 344] on button "button" at bounding box center [357, 341] width 21 height 21
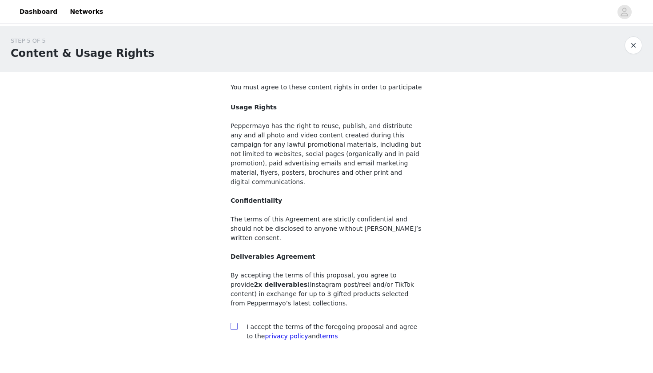
click at [231, 323] on input "checkbox" at bounding box center [234, 326] width 6 height 6
checkbox input "true"
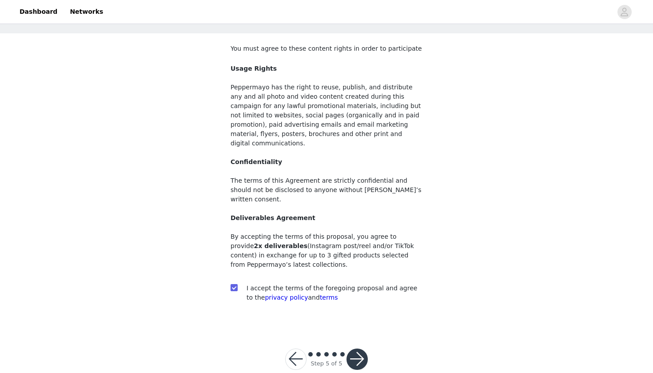
scroll to position [38, 0]
click at [358, 349] on button "button" at bounding box center [357, 359] width 21 height 21
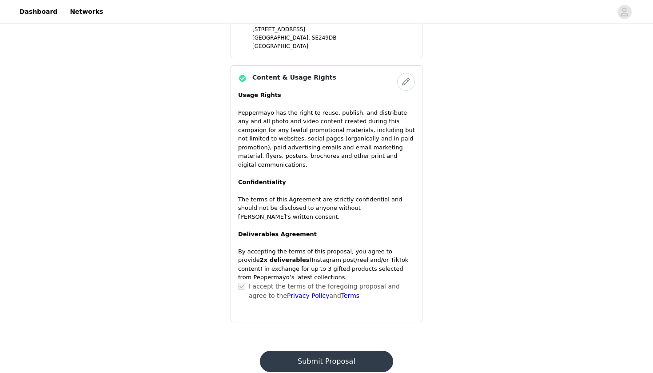
scroll to position [690, 0]
click at [315, 350] on button "Submit Proposal" at bounding box center [326, 360] width 133 height 21
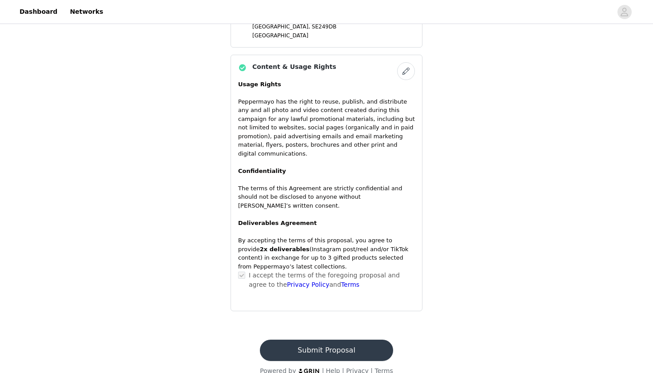
scroll to position [0, 0]
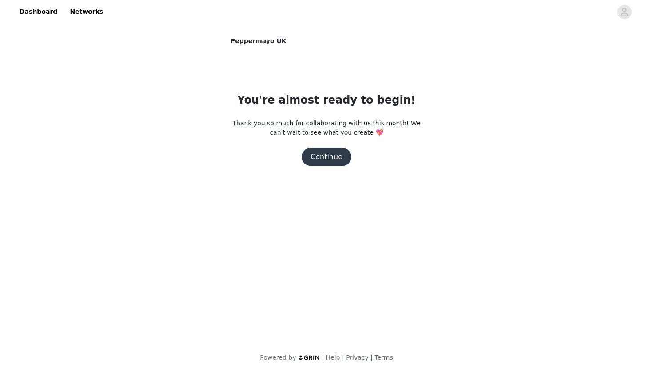
click at [325, 158] on button "Continue" at bounding box center [327, 157] width 50 height 18
